Goal: Use online tool/utility: Utilize a website feature to perform a specific function

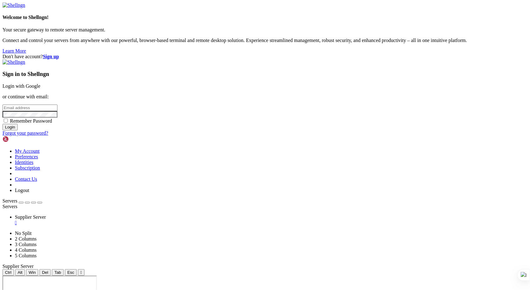
type input "[PERSON_NAME][EMAIL_ADDRESS][DOMAIN_NAME]"
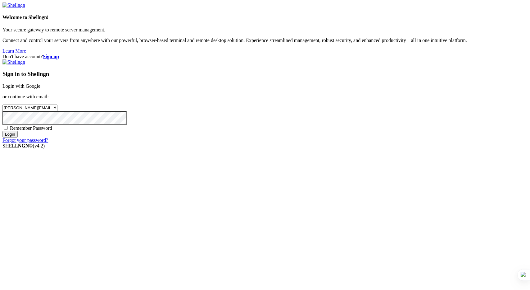
click at [18, 137] on input "Login" at bounding box center [9, 134] width 15 height 7
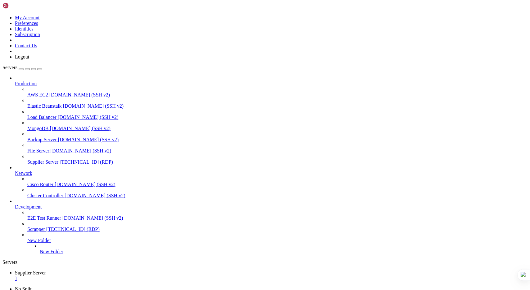
click at [35, 159] on span "Supplier Server" at bounding box center [42, 161] width 31 height 5
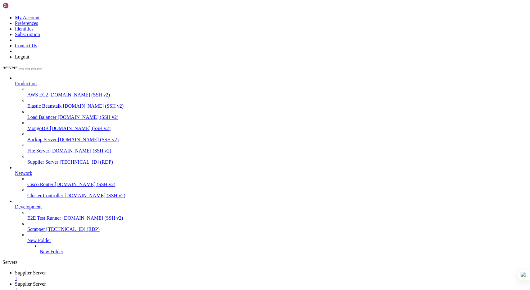
drag, startPoint x: 316, startPoint y: 539, endPoint x: 318, endPoint y: 605, distance: 65.9
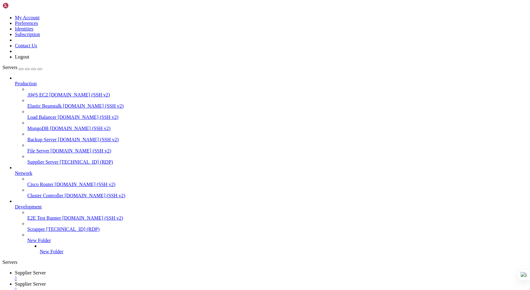
drag, startPoint x: 452, startPoint y: 535, endPoint x: 533, endPoint y: 599, distance: 102.4
drag, startPoint x: 451, startPoint y: 502, endPoint x: 454, endPoint y: 542, distance: 39.9
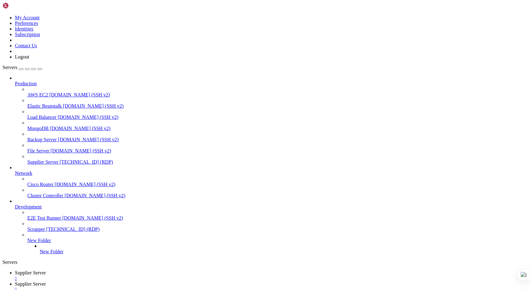
drag, startPoint x: 453, startPoint y: 561, endPoint x: 455, endPoint y: 609, distance: 47.9
